Goal: Task Accomplishment & Management: Manage account settings

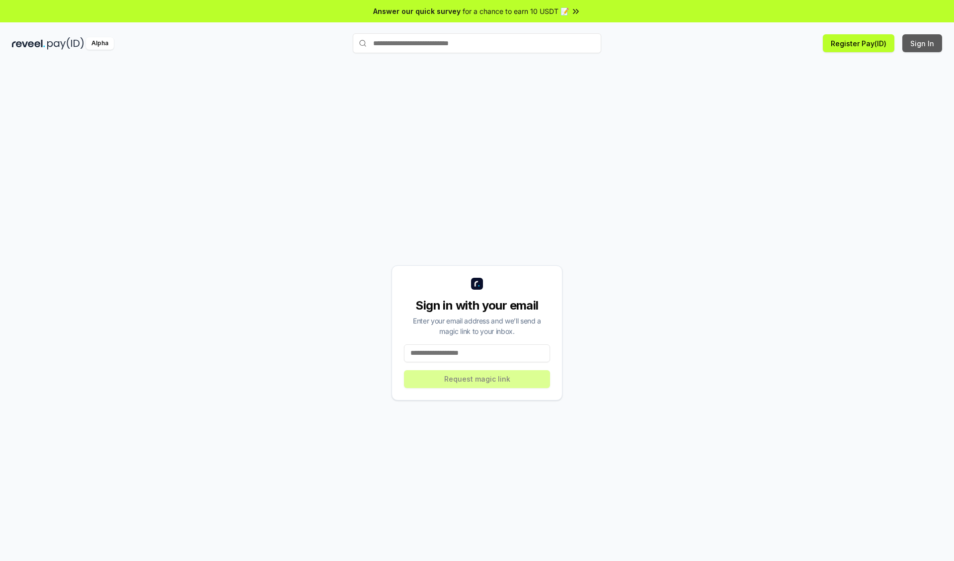
click at [923, 43] on button "Sign In" at bounding box center [923, 43] width 40 height 18
type input "**********"
click at [477, 379] on button "Request magic link" at bounding box center [477, 379] width 146 height 18
